Goal: Share content: Share content

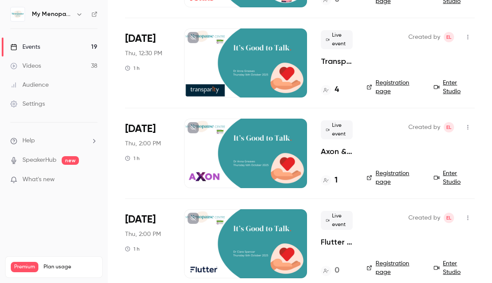
scroll to position [952, 0]
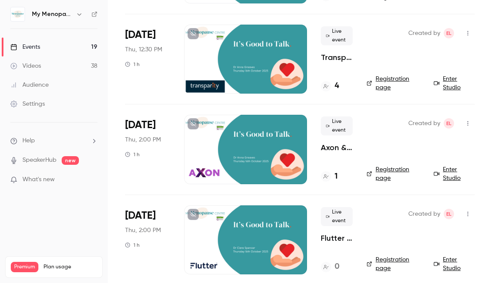
click at [246, 144] on div at bounding box center [245, 149] width 123 height 69
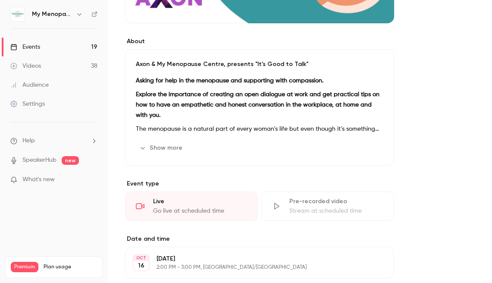
scroll to position [217, 0]
click at [166, 146] on button "Show more" at bounding box center [162, 148] width 52 height 14
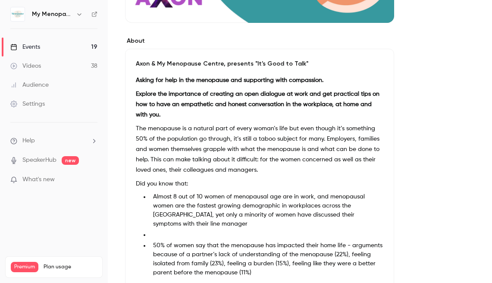
click at [221, 173] on p "The menopause is a natural part of every woman’s life but even though it’s some…" at bounding box center [259, 149] width 247 height 52
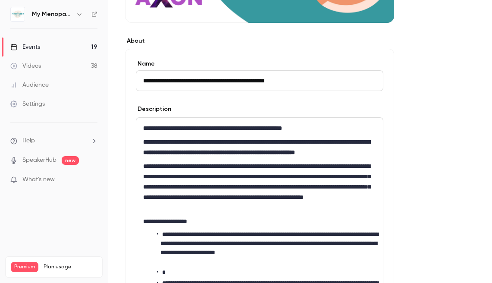
click at [221, 173] on p "**********" at bounding box center [259, 187] width 233 height 52
drag, startPoint x: 308, startPoint y: 79, endPoint x: 141, endPoint y: 78, distance: 167.7
click at [141, 78] on input "**********" at bounding box center [259, 80] width 247 height 21
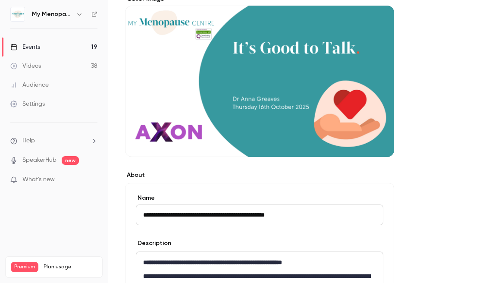
scroll to position [0, 0]
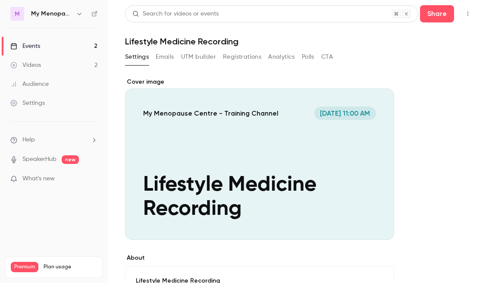
click at [34, 45] on div "Events" at bounding box center [25, 46] width 30 height 9
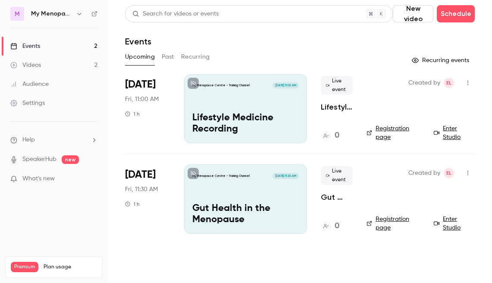
click at [238, 207] on p "Gut Health in the Menopause" at bounding box center [245, 214] width 106 height 22
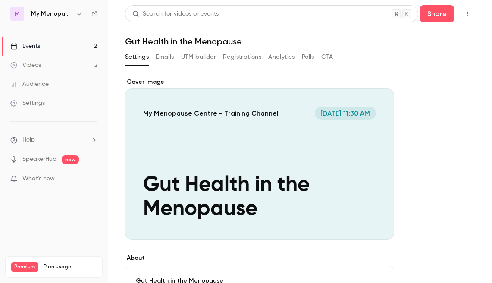
scroll to position [1, 0]
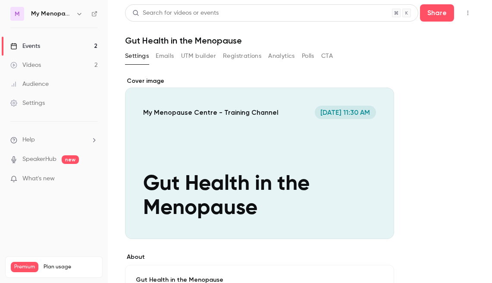
click at [466, 10] on icon "button" at bounding box center [467, 13] width 7 height 6
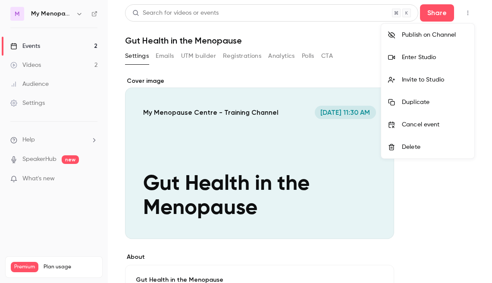
click at [414, 79] on div "Invite to Studio" at bounding box center [435, 79] width 66 height 9
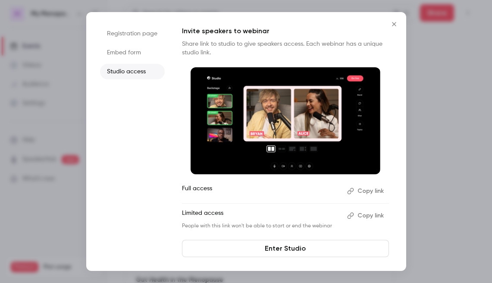
click at [274, 251] on link "Enter Studio" at bounding box center [285, 248] width 207 height 17
click at [393, 23] on icon "Close" at bounding box center [394, 24] width 4 height 4
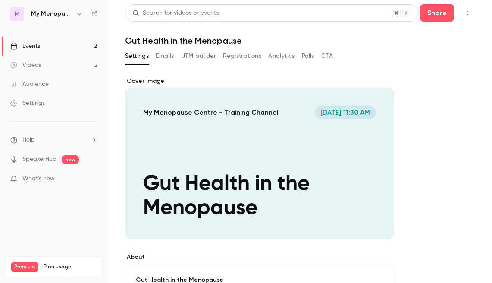
click at [76, 13] on icon "button" at bounding box center [79, 13] width 7 height 7
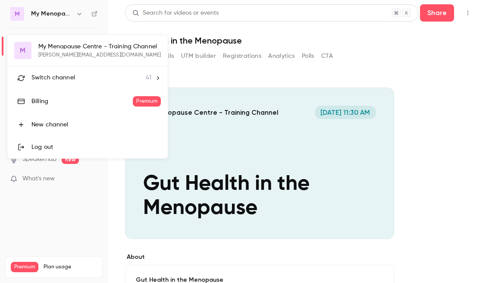
click at [60, 76] on span "Switch channel" at bounding box center [53, 77] width 44 height 9
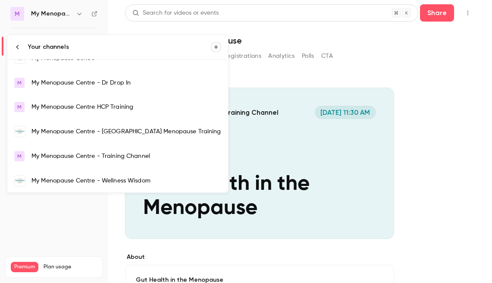
scroll to position [607, 0]
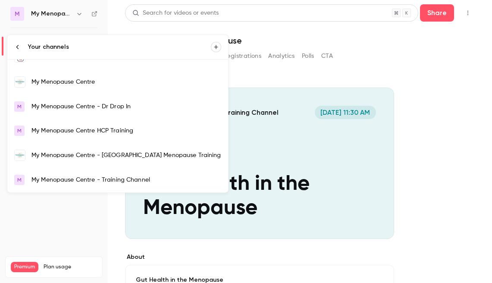
click at [59, 82] on div "My Menopause Centre" at bounding box center [126, 82] width 190 height 9
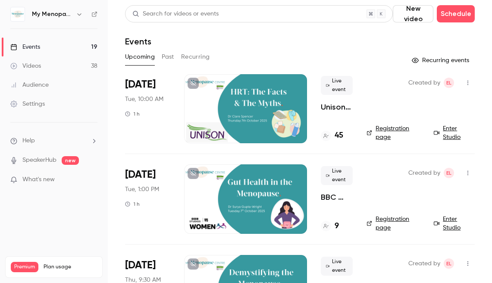
click at [165, 56] on button "Past" at bounding box center [168, 57] width 13 height 14
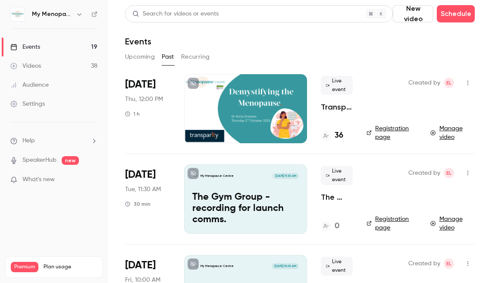
click at [467, 83] on icon "button" at bounding box center [467, 83] width 1 height 5
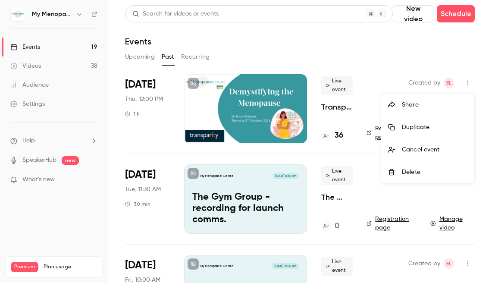
click at [414, 103] on div "Share" at bounding box center [435, 104] width 66 height 9
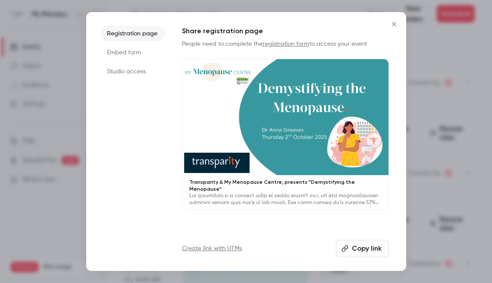
click at [394, 23] on icon "Close" at bounding box center [394, 24] width 10 height 7
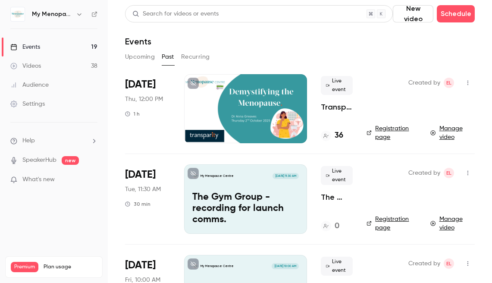
click at [247, 101] on div at bounding box center [245, 108] width 123 height 69
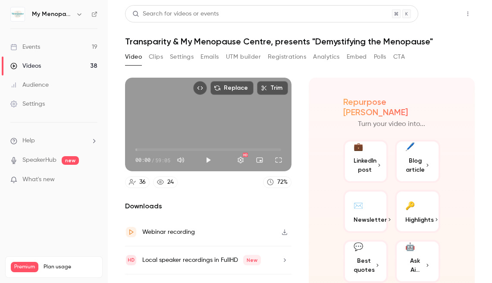
click at [433, 12] on button "Share" at bounding box center [437, 13] width 34 height 17
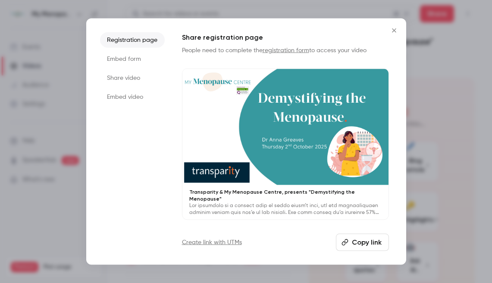
click at [112, 80] on li "Share video" at bounding box center [132, 78] width 65 height 16
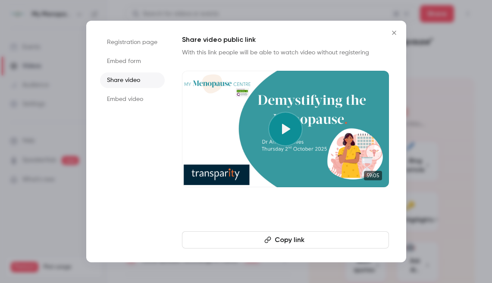
click at [283, 240] on button "Copy link" at bounding box center [285, 239] width 207 height 17
